Goal: Task Accomplishment & Management: Manage account settings

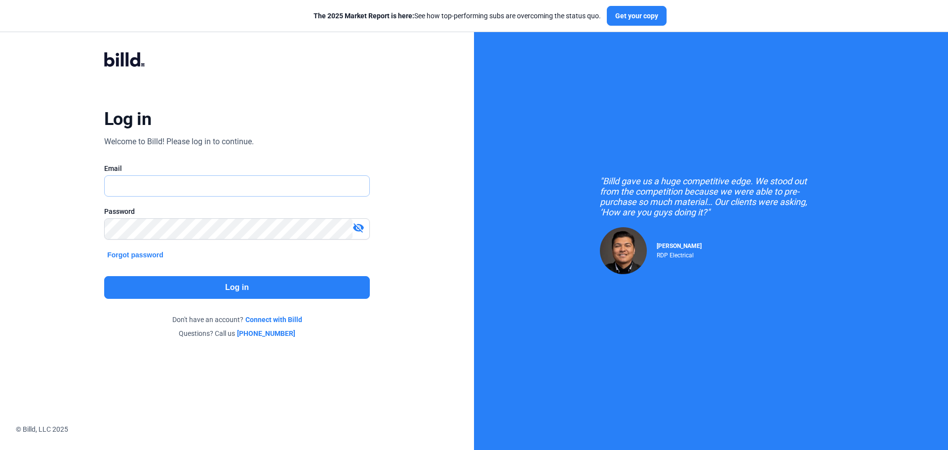
type input "[EMAIL_ADDRESS][DOMAIN_NAME]"
click at [180, 285] on button "Log in" at bounding box center [237, 287] width 266 height 23
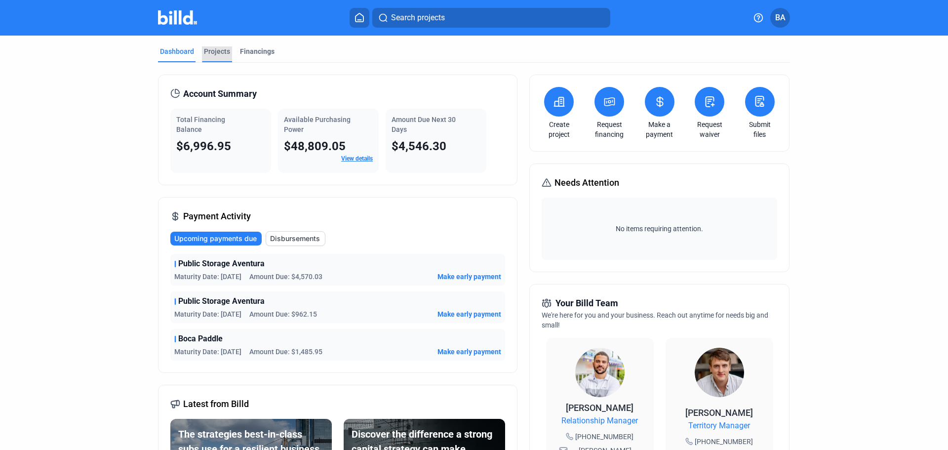
click at [212, 50] on div "Projects" at bounding box center [217, 51] width 26 height 10
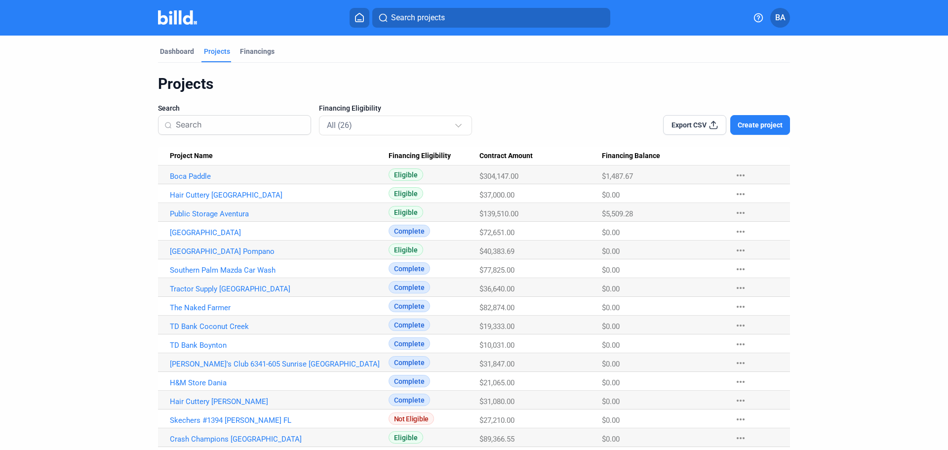
click at [754, 121] on span "Create project" at bounding box center [760, 125] width 45 height 10
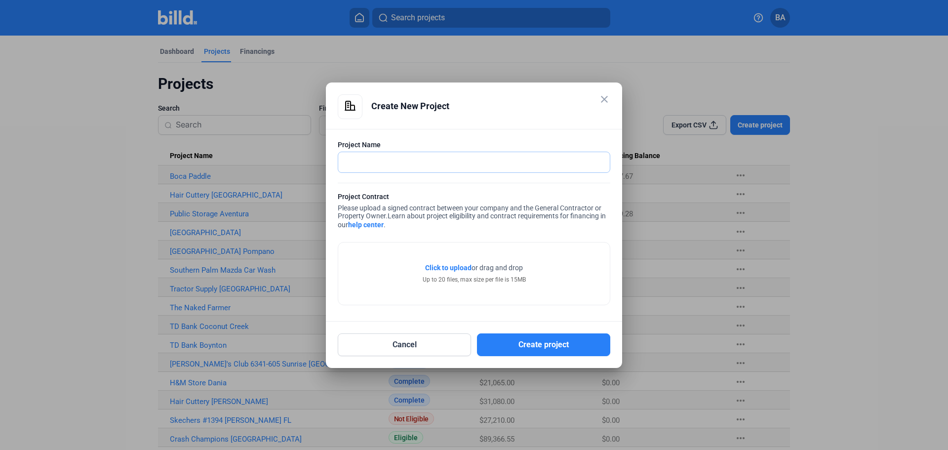
click at [383, 165] on input "text" at bounding box center [474, 162] width 272 height 20
type input "Culvers Golf [GEOGRAPHIC_DATA]"
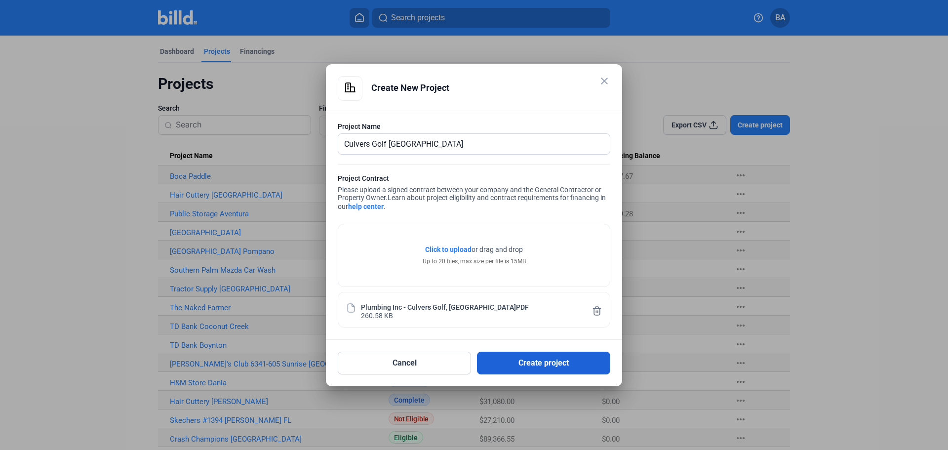
click at [531, 360] on button "Create project" at bounding box center [543, 363] width 133 height 23
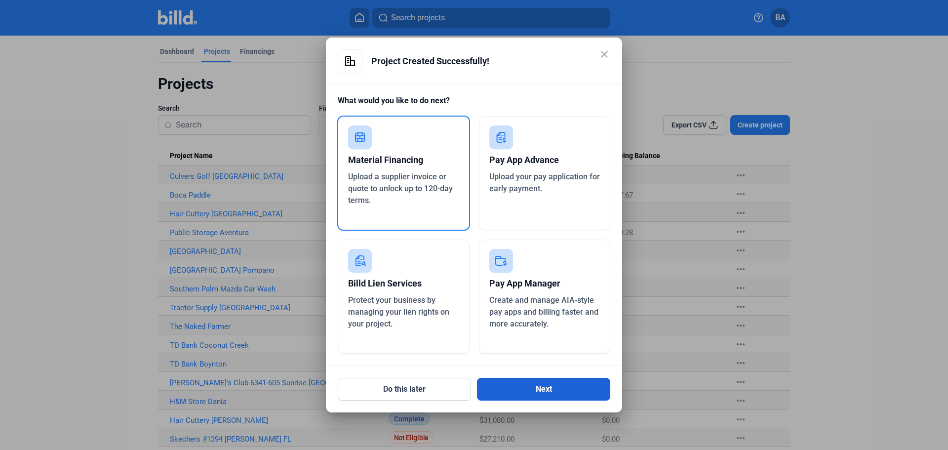
click at [534, 384] on button "Next" at bounding box center [543, 389] width 133 height 23
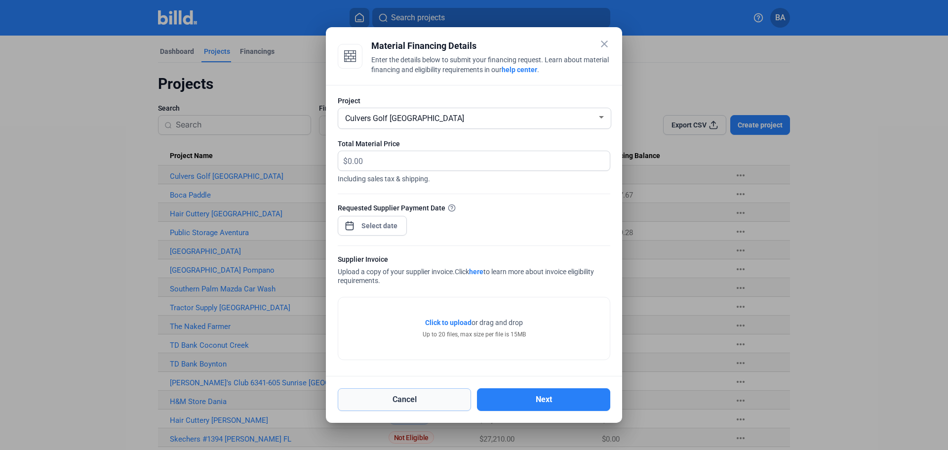
click at [439, 400] on button "Cancel" at bounding box center [404, 399] width 133 height 23
